Goal: Transaction & Acquisition: Obtain resource

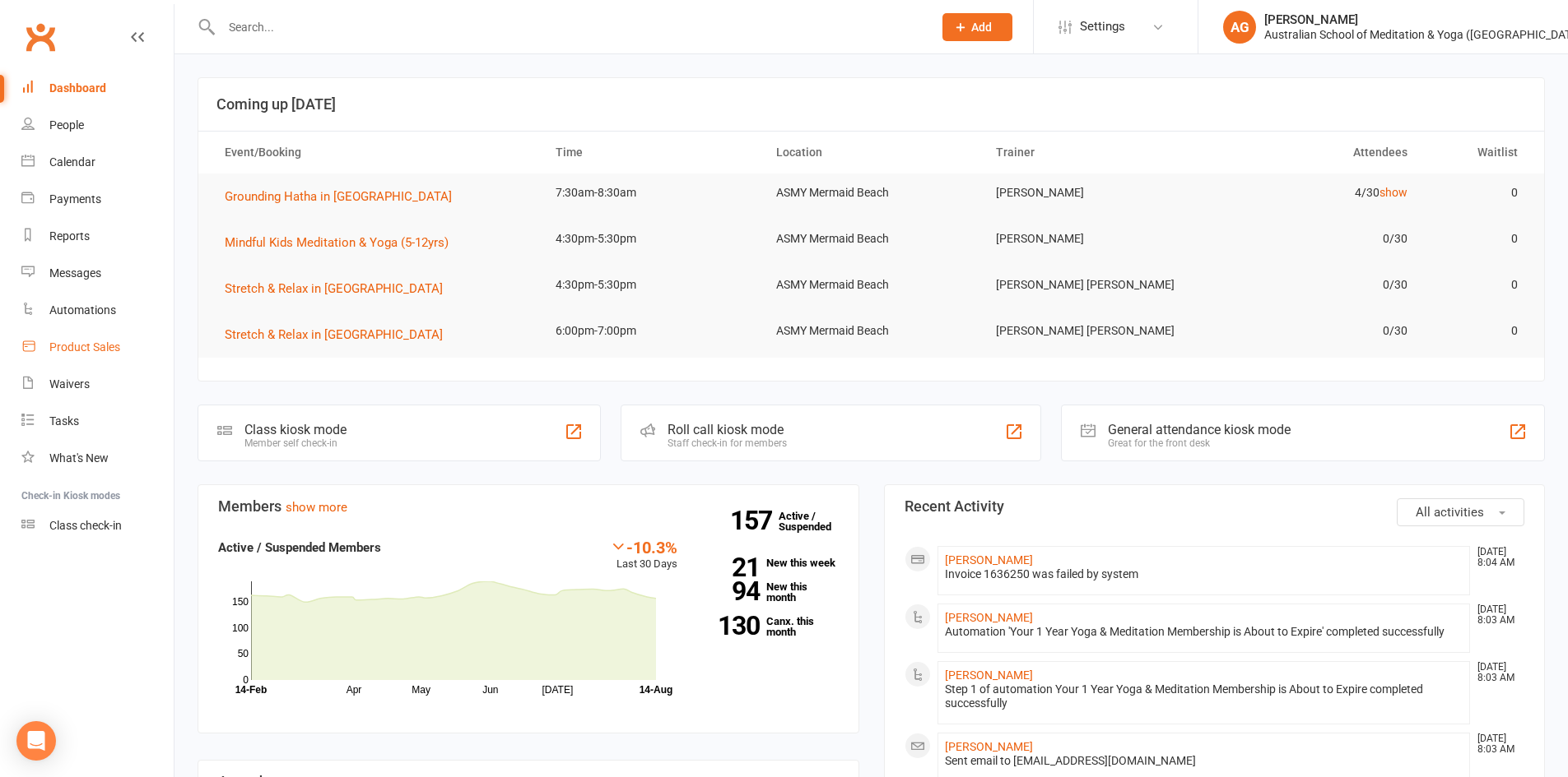
click at [93, 346] on div "Product Sales" at bounding box center [85, 348] width 70 height 13
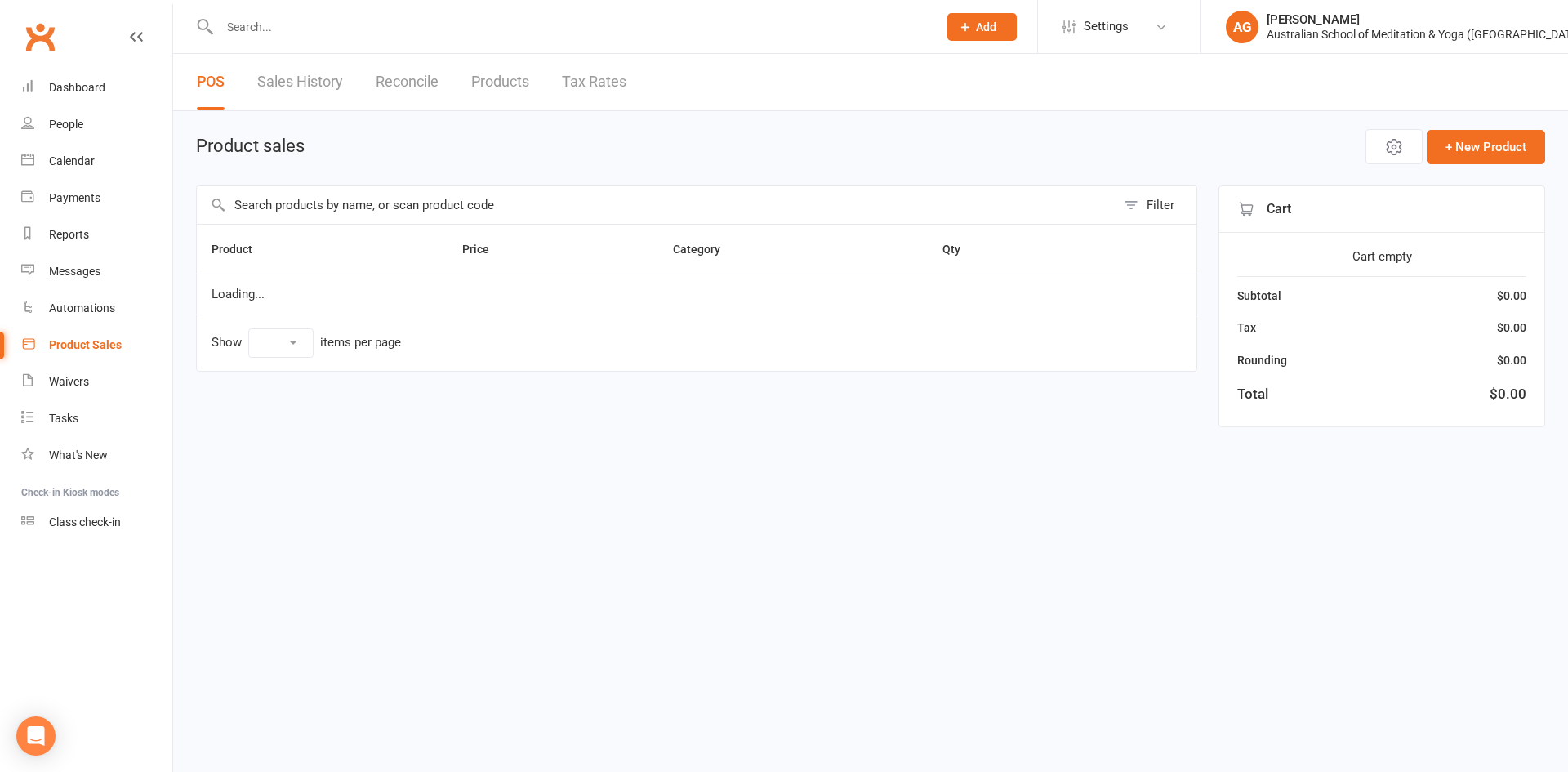
select select "10"
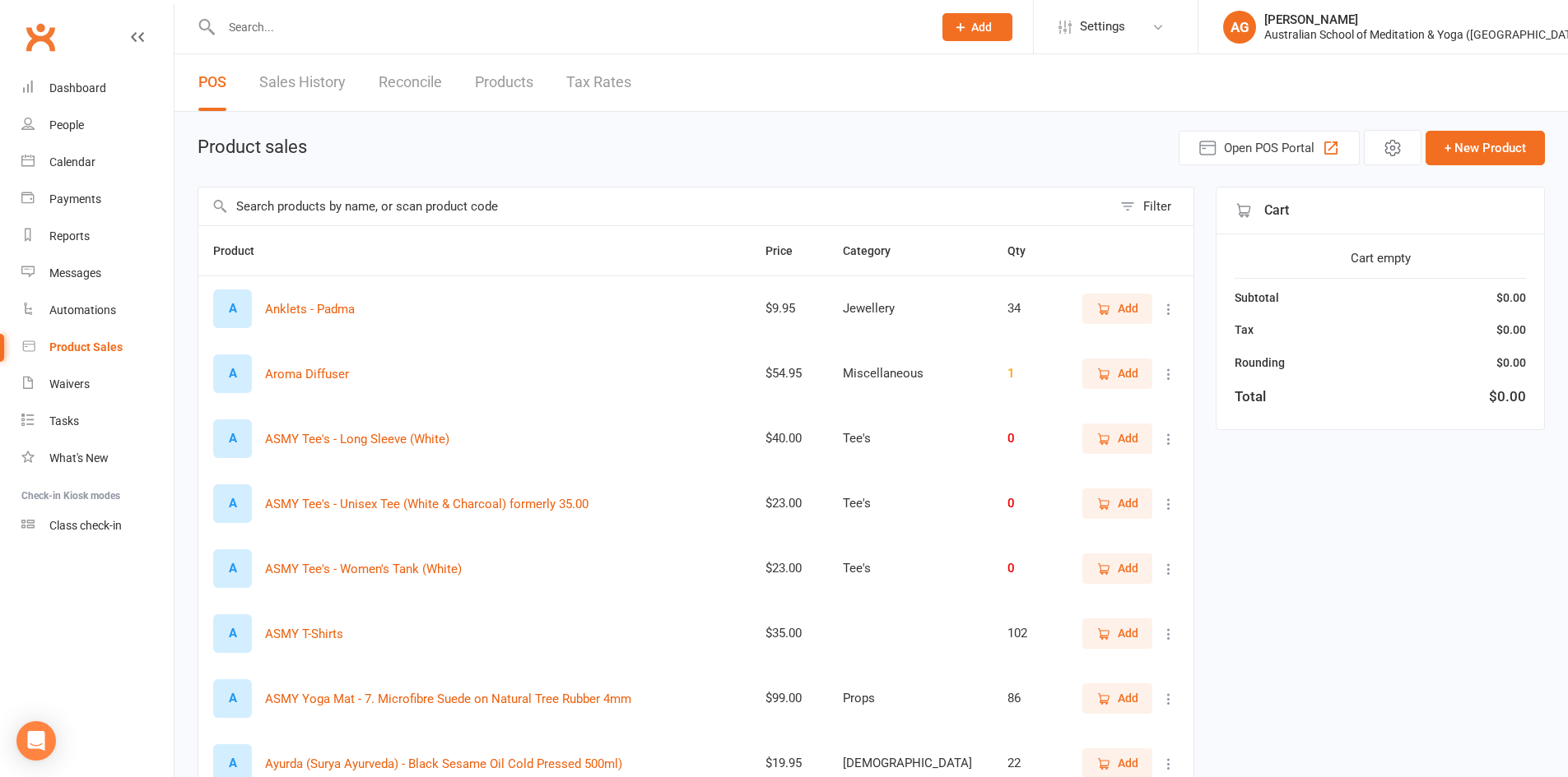
click at [291, 84] on link "Sales History" at bounding box center [302, 83] width 87 height 57
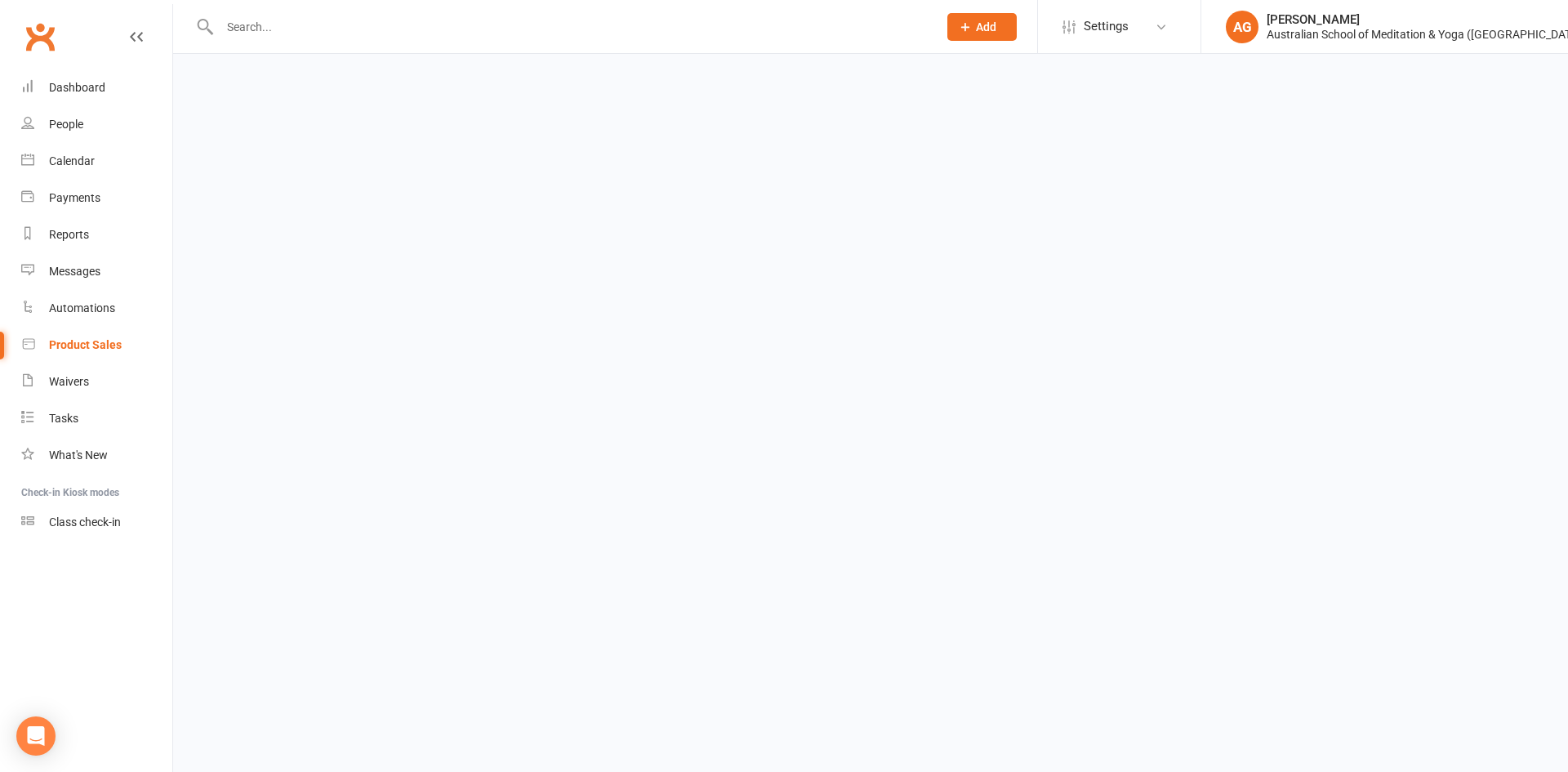
select select "25"
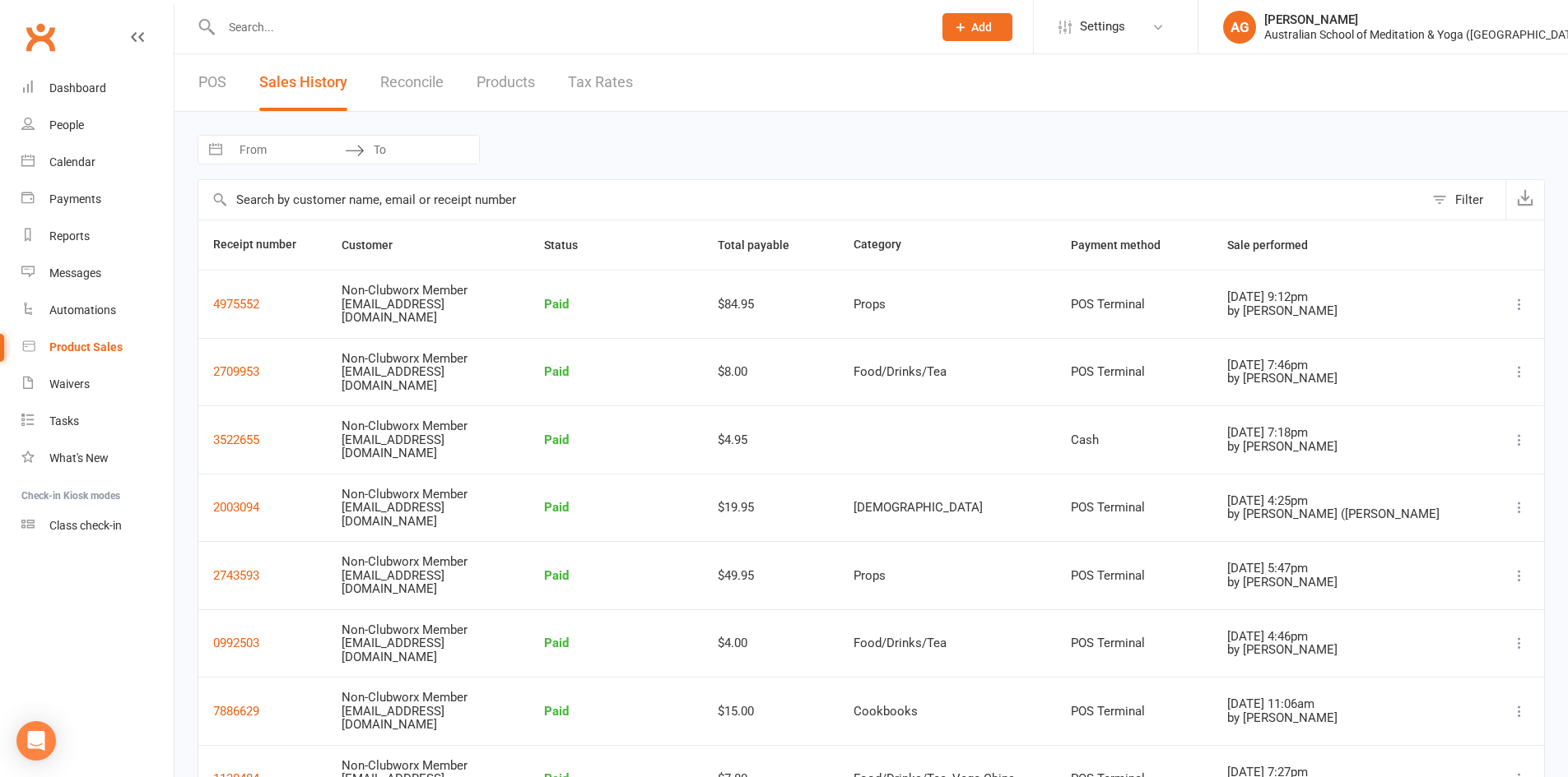
select select "6"
select select "2025"
select select "7"
select select "2025"
select select "8"
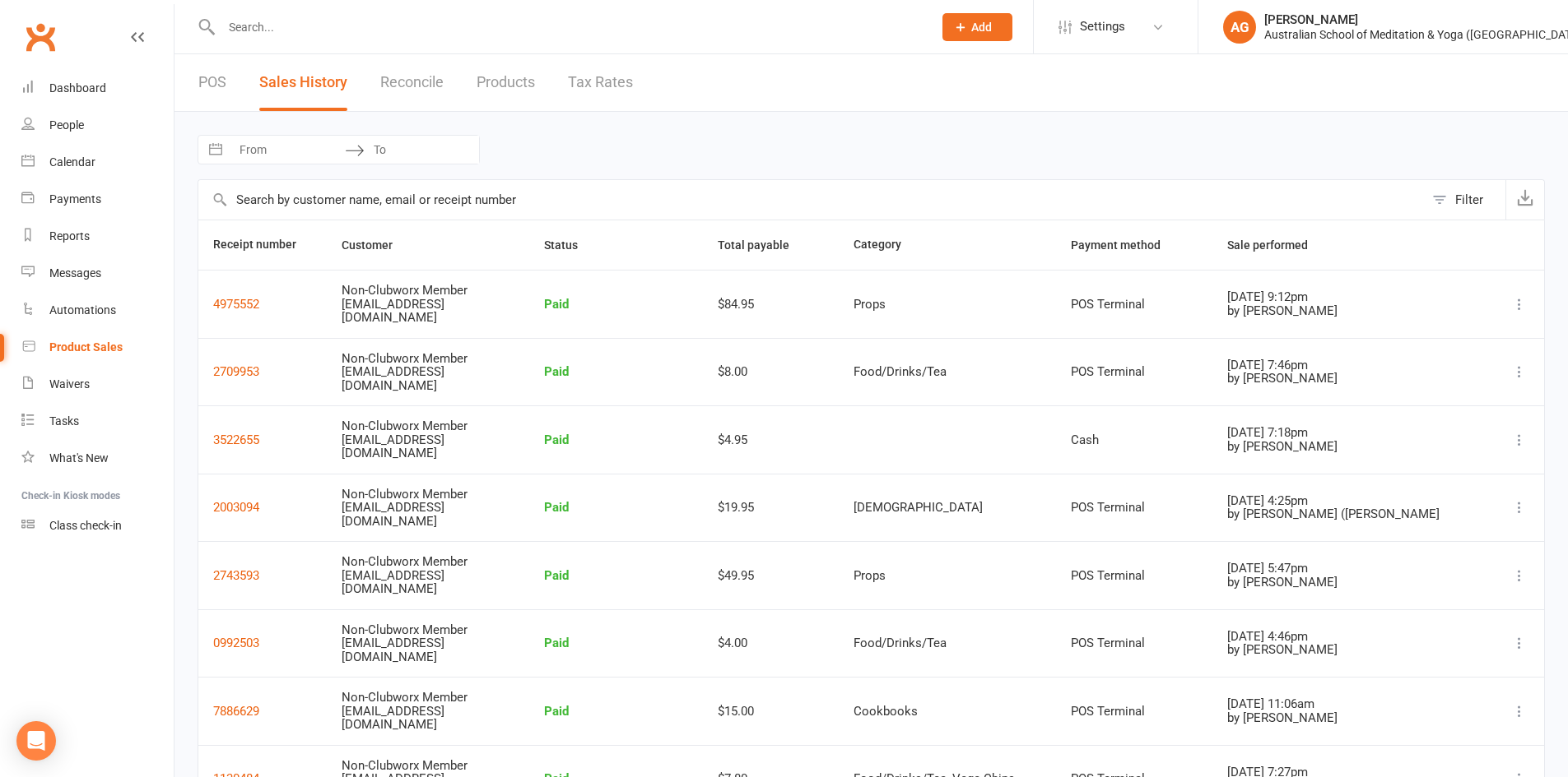
select select "2025"
select select "9"
select select "2025"
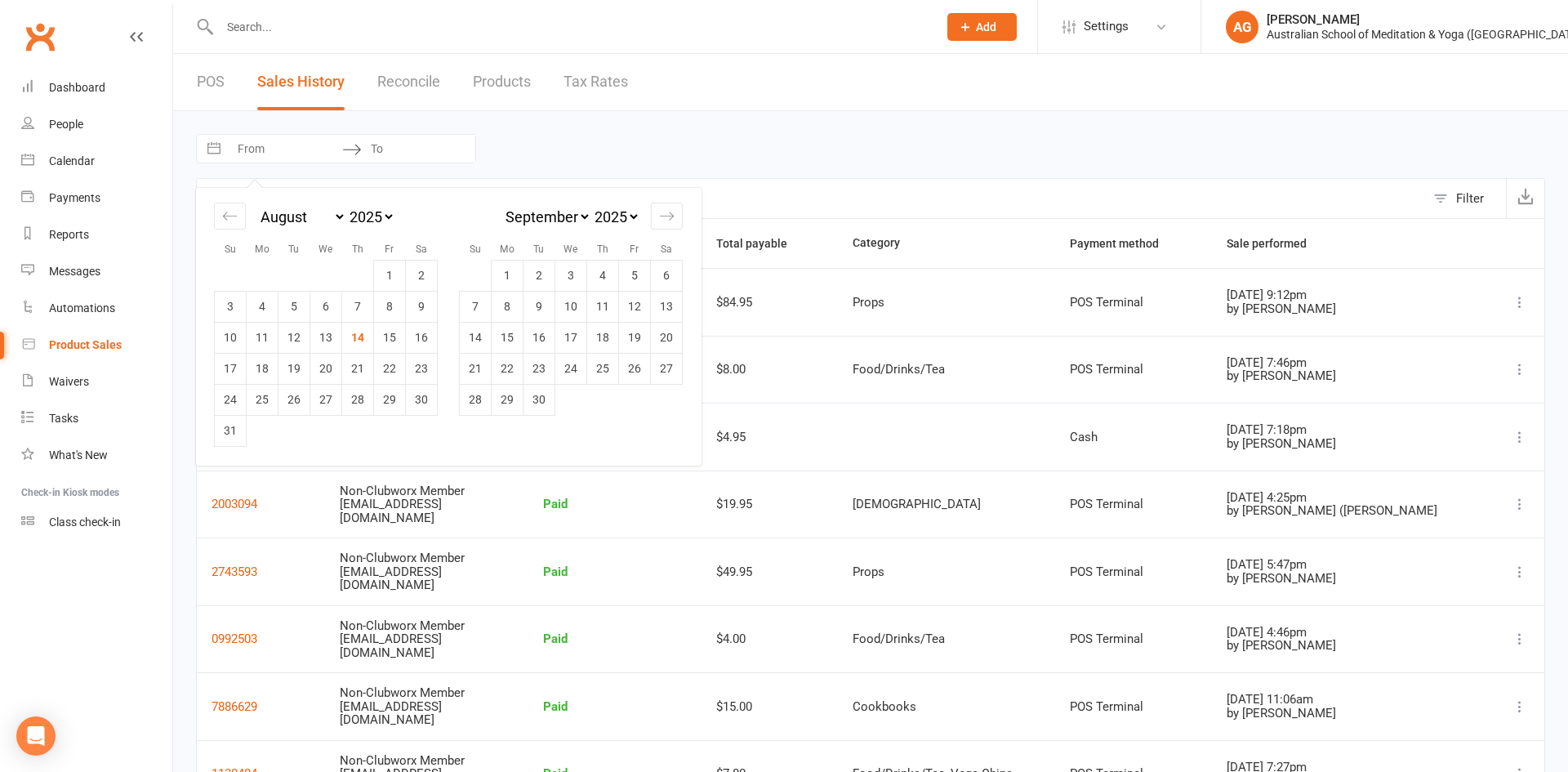
click at [290, 147] on input "From" at bounding box center [286, 149] width 113 height 27
click at [299, 338] on td "12" at bounding box center [295, 337] width 32 height 31
type input "[DATE]"
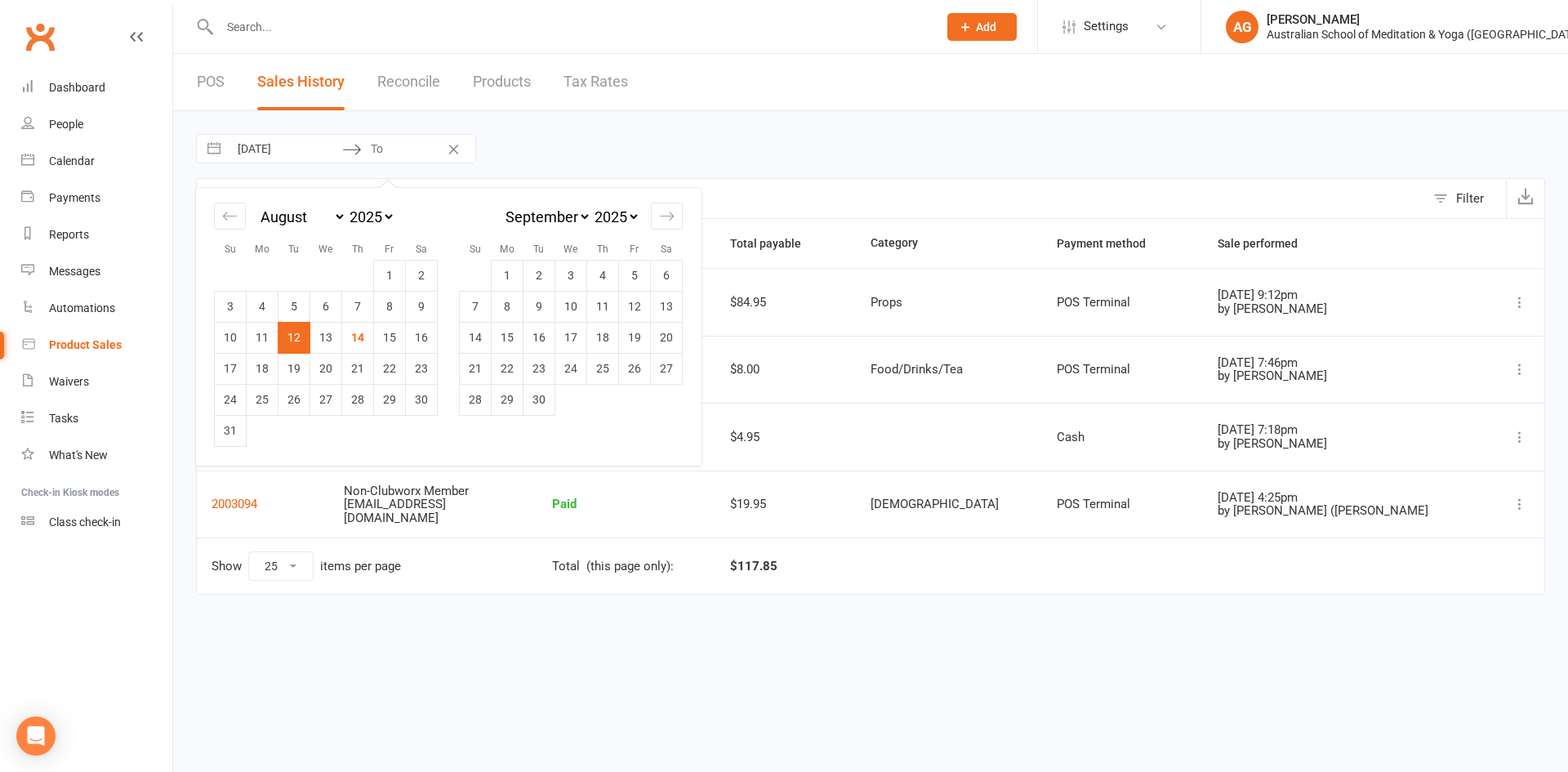
click at [301, 338] on td "12" at bounding box center [295, 337] width 32 height 31
type input "[DATE]"
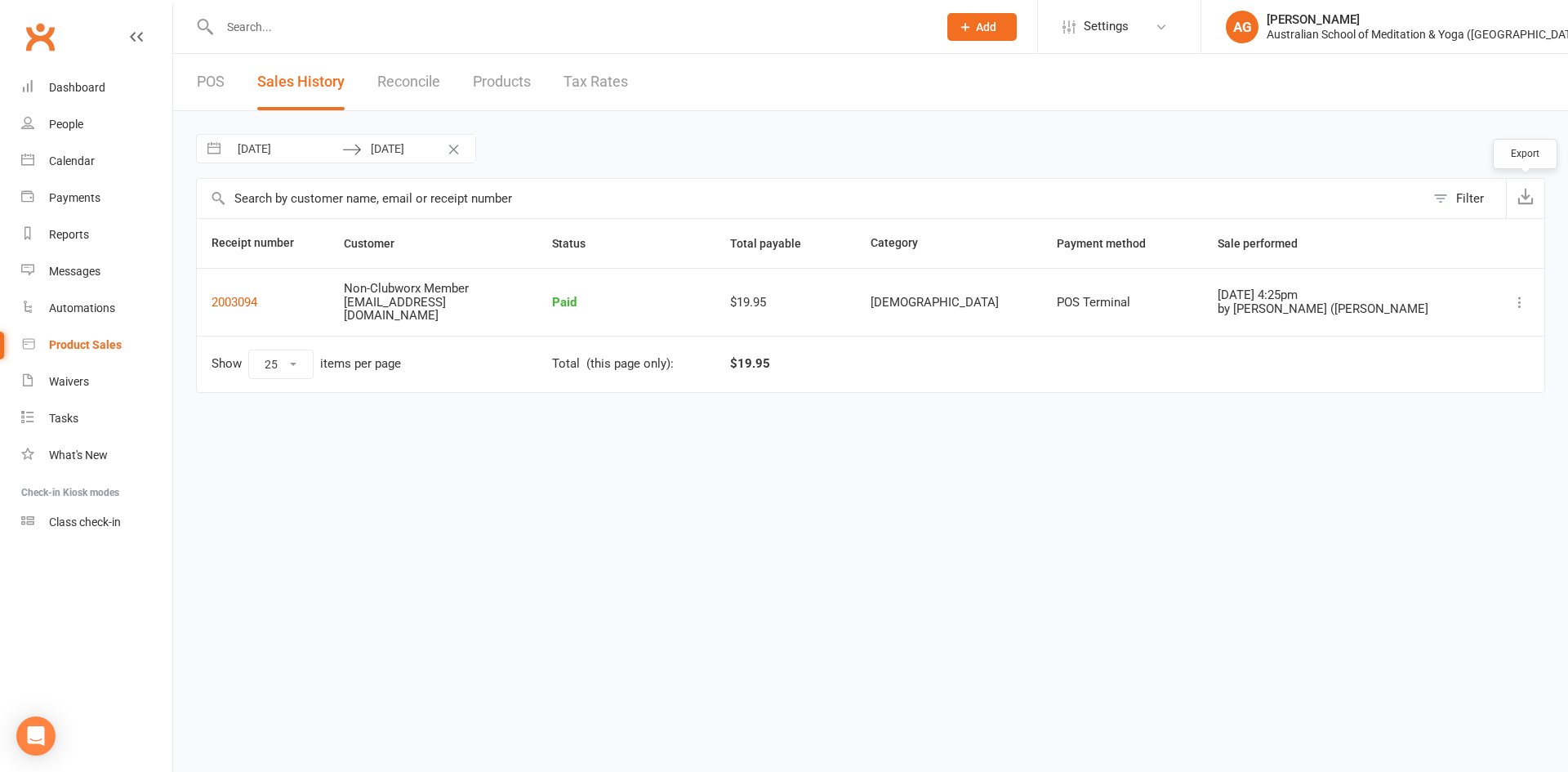
click at [1528, 195] on icon "button" at bounding box center [1525, 196] width 16 height 16
click at [309, 141] on input "[DATE]" at bounding box center [286, 149] width 113 height 27
select select "6"
select select "2025"
select select "7"
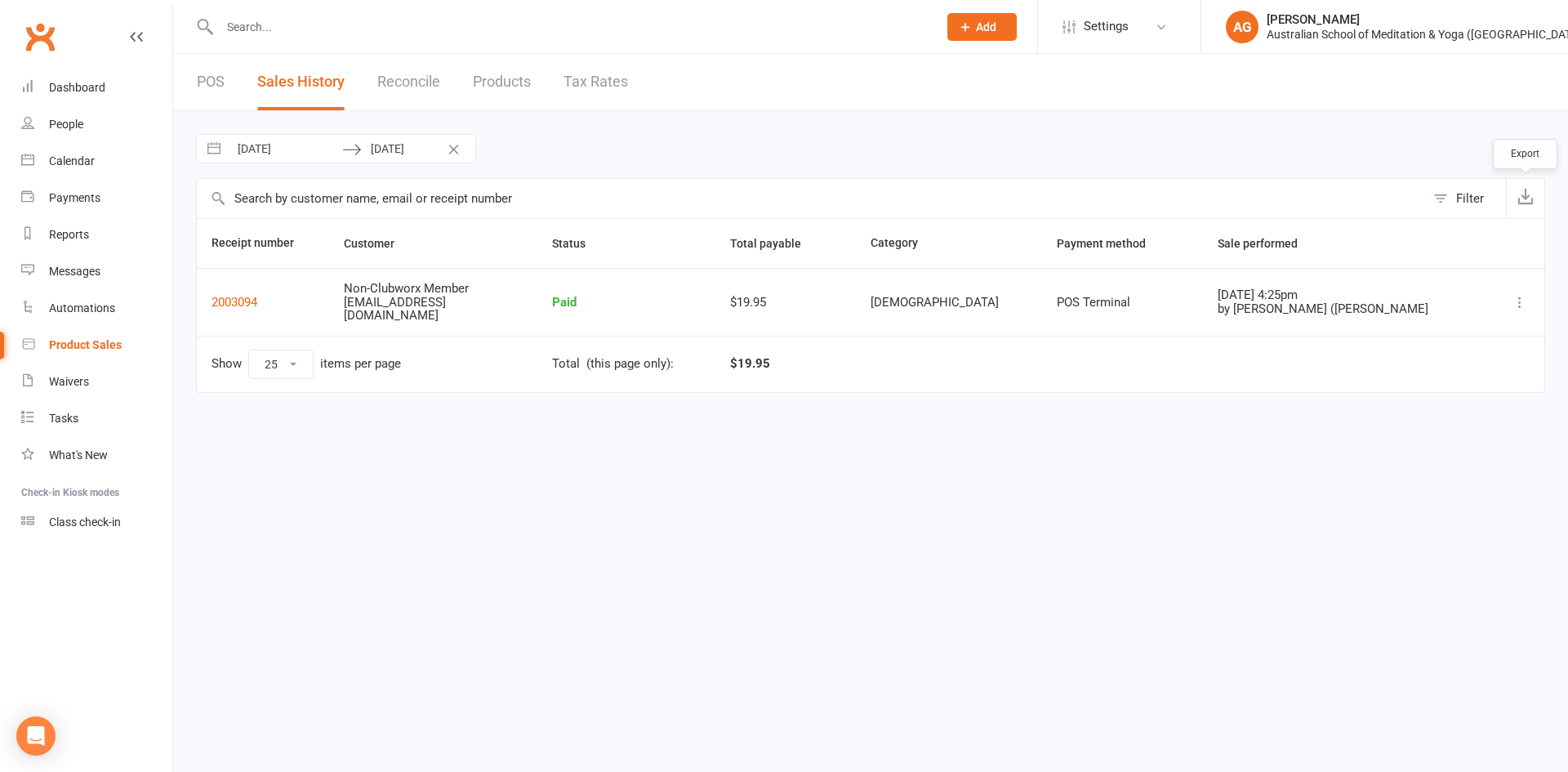
select select "2025"
select select "8"
select select "2025"
select select "9"
select select "2025"
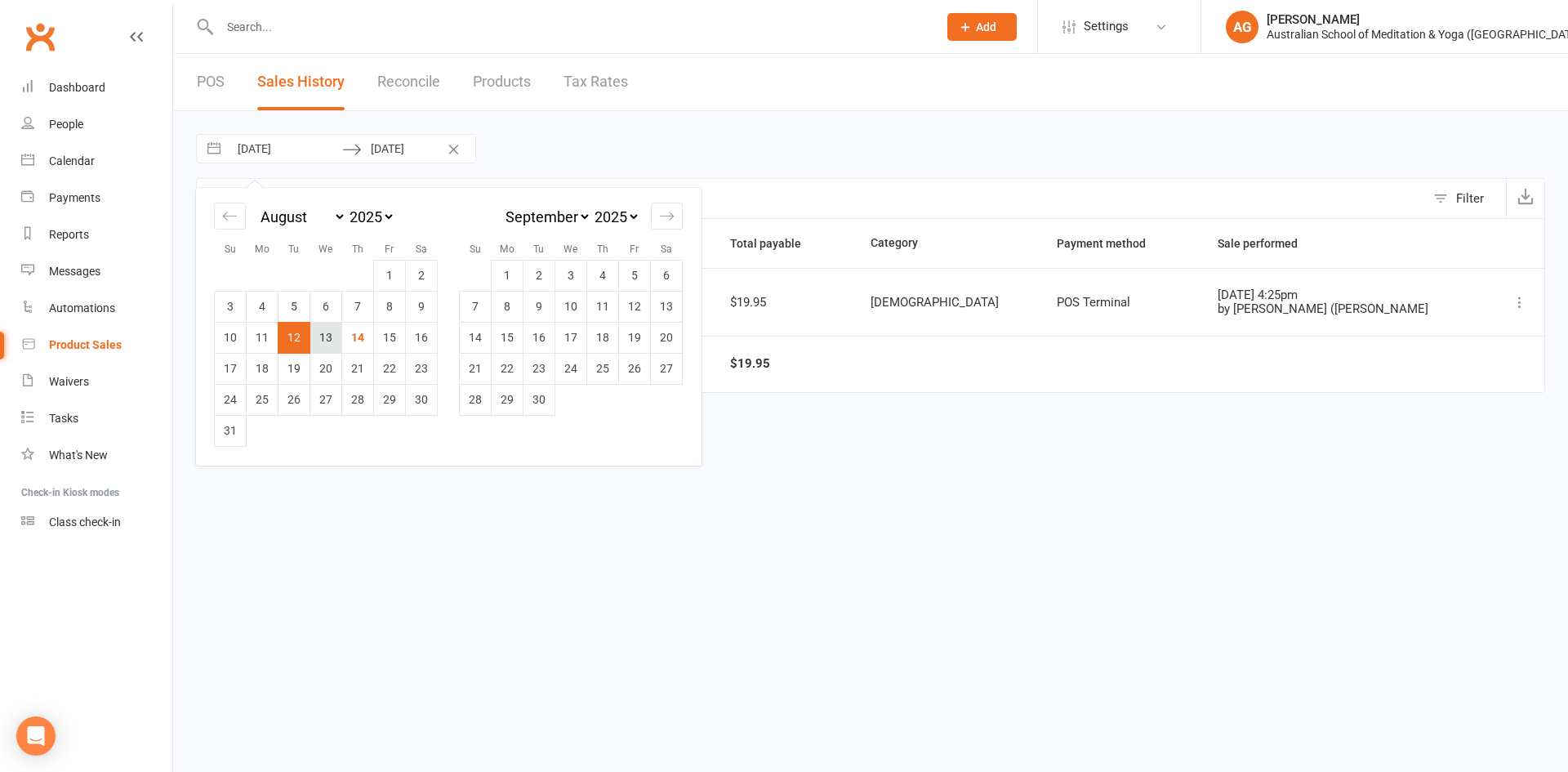
click at [323, 342] on td "13" at bounding box center [326, 337] width 32 height 31
type input "[DATE]"
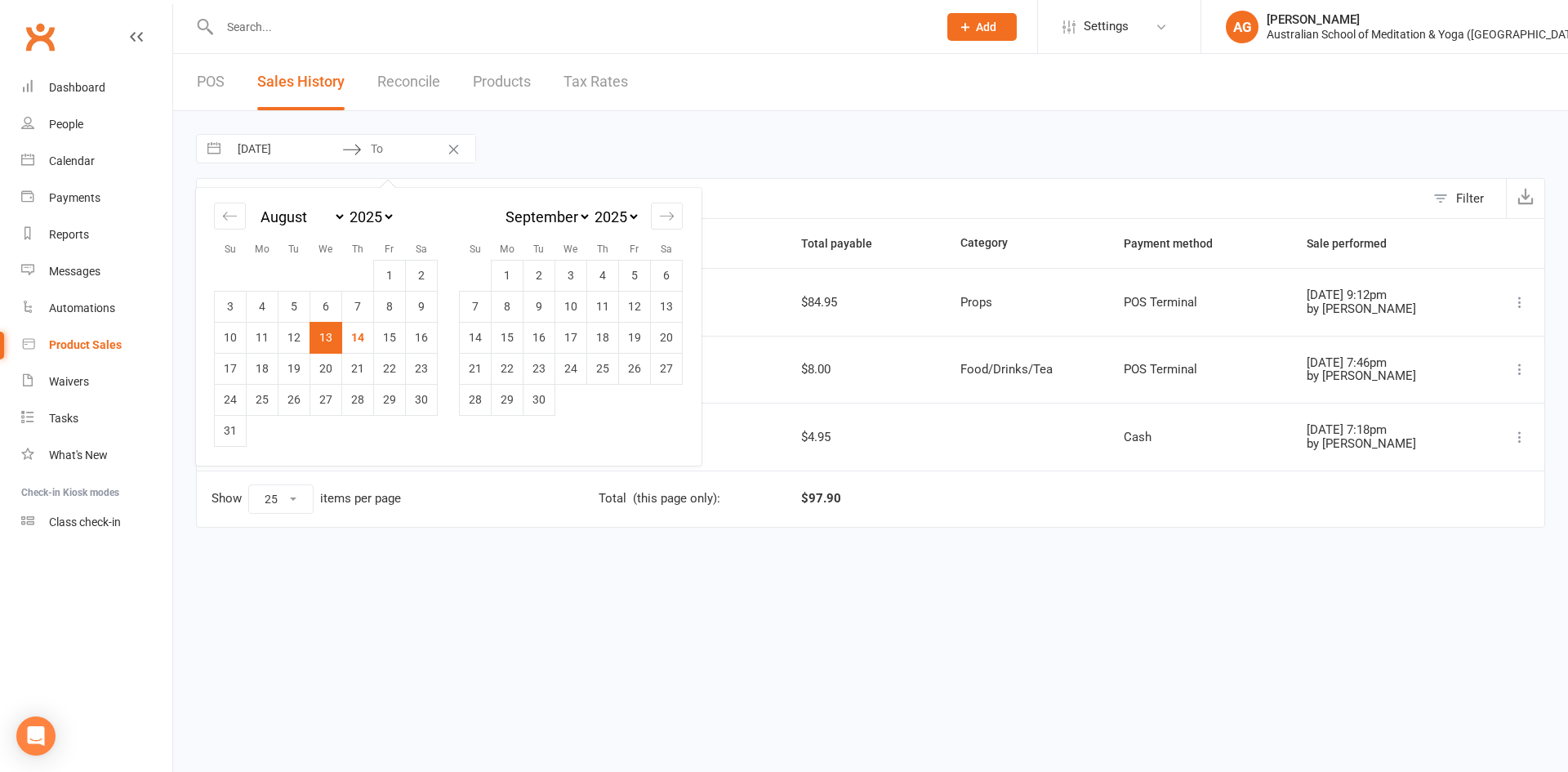
click at [323, 339] on td "13" at bounding box center [326, 337] width 32 height 31
type input "[DATE]"
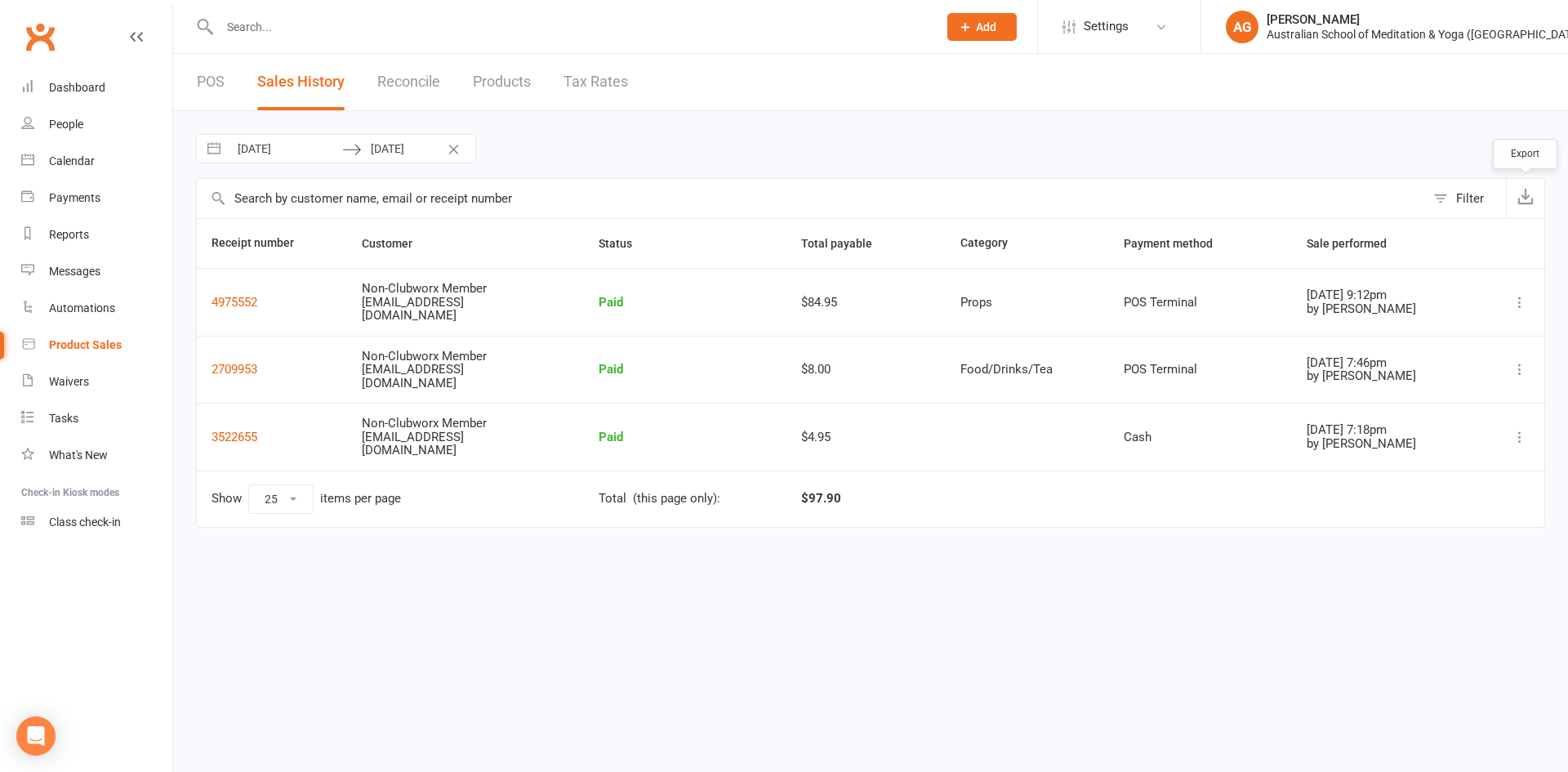
click at [1526, 196] on icon "button" at bounding box center [1525, 196] width 16 height 16
